Goal: Check status: Check status

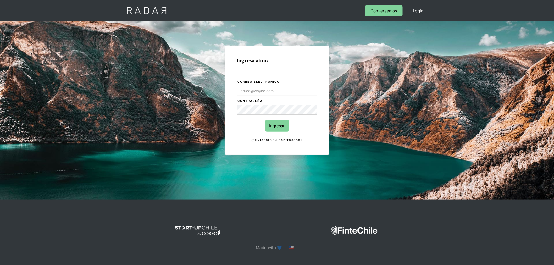
click at [298, 85] on form "Correo electrónico Contraseña Ingresar ¿Olvidaste tu contraseña?" at bounding box center [277, 111] width 81 height 64
click at [298, 87] on input "Correo electrónico" at bounding box center [277, 91] width 80 height 10
click at [277, 265] on com-1password-button at bounding box center [277, 269] width 0 height 0
type input "[PERSON_NAME][EMAIL_ADDRESS][PERSON_NAME][DOMAIN_NAME]"
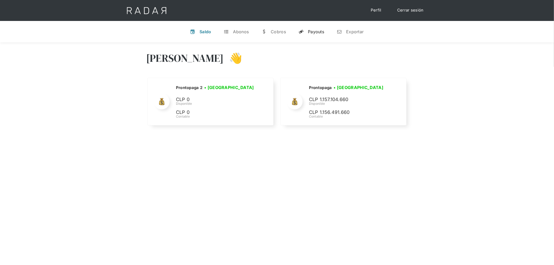
select select "prontopaga"
click at [316, 36] on link "y Payouts" at bounding box center [311, 32] width 34 height 14
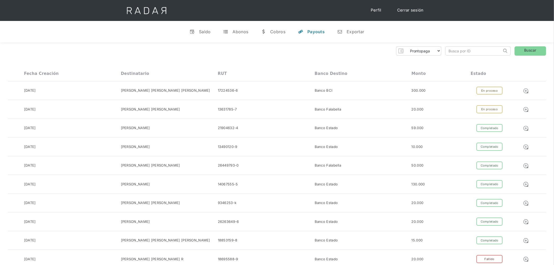
click at [458, 52] on input "search" at bounding box center [474, 51] width 56 height 9
paste input "12d70991-7977-4c41-aa2c-782665cd335c"
click at [520, 49] on link "Buscar" at bounding box center [530, 50] width 31 height 9
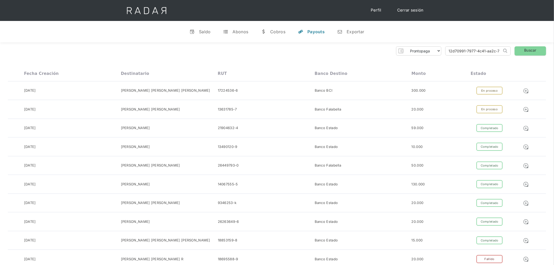
click at [466, 49] on input "12d70991-7977-4c41-aa2c-782665cd335c" at bounding box center [474, 51] width 56 height 9
paste input "954309f4-b95a-4934-80d4-49e19794c5ea"
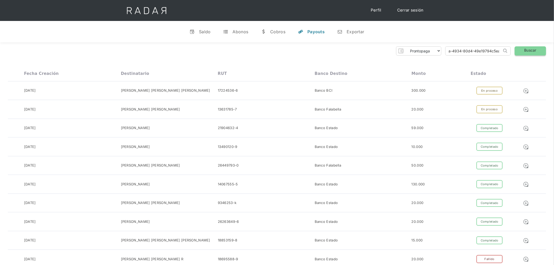
type input "954309f4-b95a-4934-80d4-49e19794c5ea"
click at [531, 49] on link "Buscar" at bounding box center [530, 50] width 31 height 9
click at [478, 53] on input "954309f4-b95a-4934-80d4-49e19794c5ea" at bounding box center [474, 51] width 56 height 9
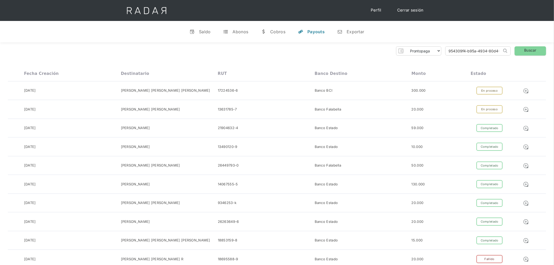
click at [478, 53] on input "954309f4-b95a-4934-80d4-49e19794c5ea" at bounding box center [474, 51] width 56 height 9
click at [529, 52] on link "Buscar" at bounding box center [530, 50] width 31 height 9
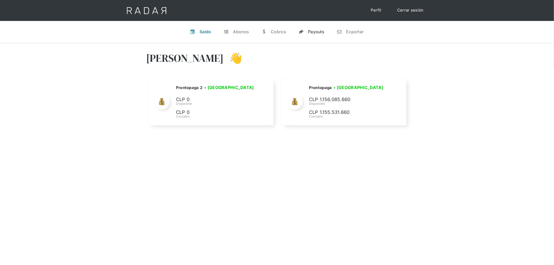
click at [316, 31] on div "Payouts" at bounding box center [316, 31] width 16 height 5
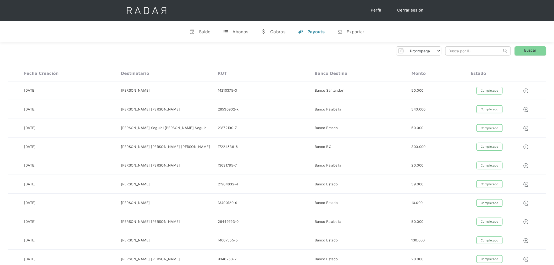
click at [465, 49] on input "search" at bounding box center [474, 51] width 56 height 9
paste input "954309f4-b95a-4934-80d4-49e19794c5ea"
type input "954309f4-b95a-4934-80d4-49e19794c5ea"
click at [524, 48] on link "Buscar" at bounding box center [530, 50] width 31 height 9
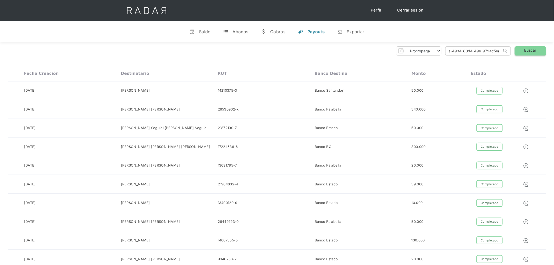
scroll to position [0, 0]
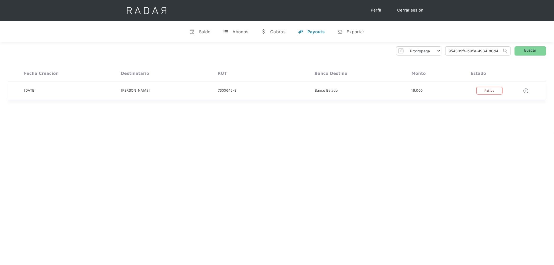
click at [491, 91] on div "Fallido" at bounding box center [489, 91] width 26 height 8
